Goal: Task Accomplishment & Management: Manage account settings

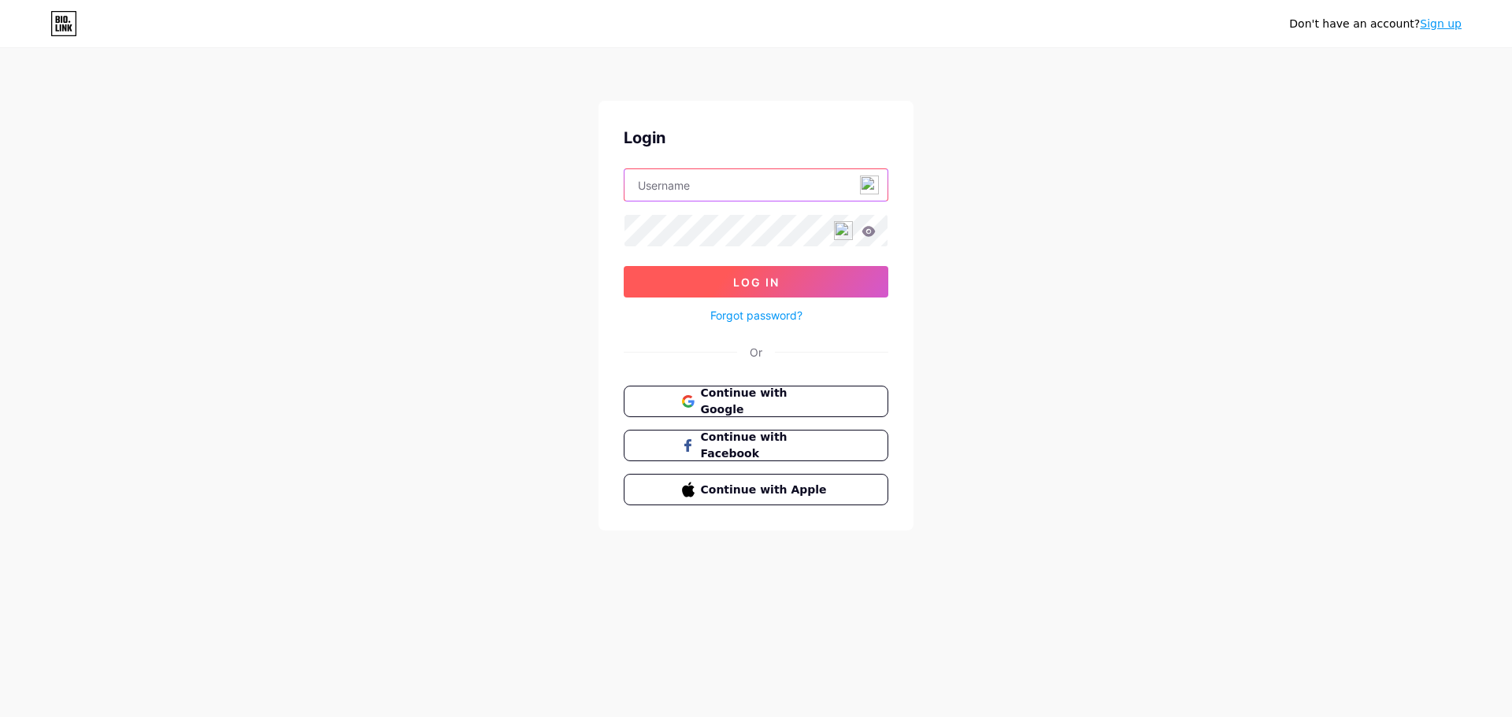
type input "[EMAIL_ADDRESS][DOMAIN_NAME]"
click at [735, 266] on button "Log In" at bounding box center [756, 281] width 265 height 31
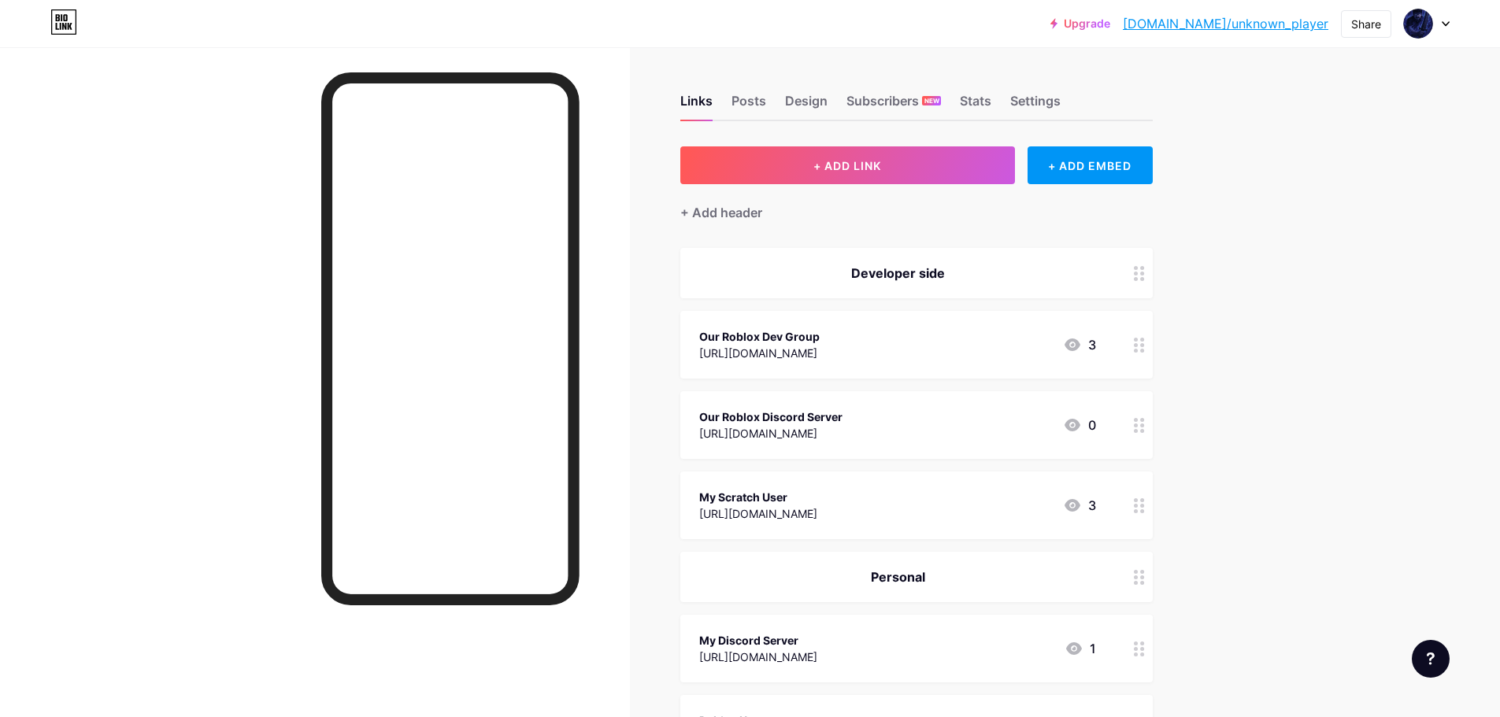
click at [1236, 21] on link "[DOMAIN_NAME]/unknown_player" at bounding box center [1226, 23] width 206 height 19
